Goal: Task Accomplishment & Management: Use online tool/utility

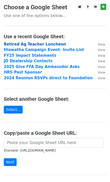
click at [50, 45] on strong "Retired Ag Teacher Luncheon" at bounding box center [35, 44] width 62 height 5
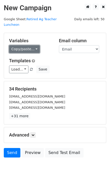
click at [28, 45] on link "Copy/paste..." at bounding box center [24, 49] width 31 height 8
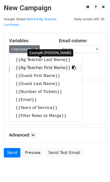
click at [38, 64] on link "{{Ag Teacher First Name}}" at bounding box center [45, 68] width 72 height 8
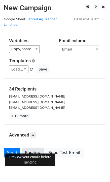
click at [26, 149] on link "Preview" at bounding box center [33, 153] width 22 height 10
click at [32, 148] on link "Preview" at bounding box center [33, 153] width 22 height 10
